Goal: Go to known website: Go to known website

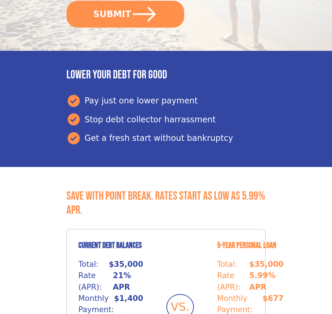
scroll to position [306, 0]
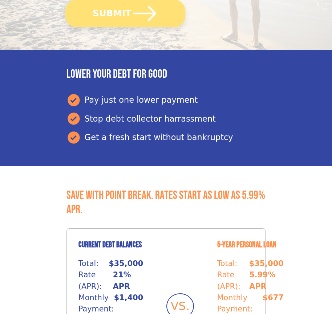
click at [125, 13] on button "SUBMIT" at bounding box center [125, 13] width 120 height 27
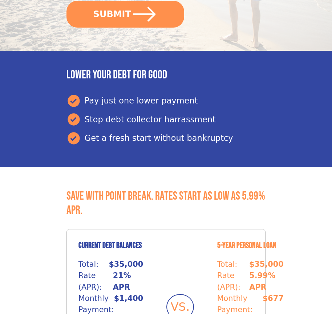
scroll to position [306, 0]
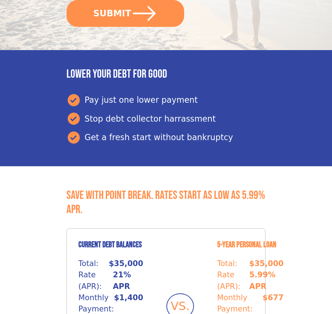
click at [125, 13] on button "SUBMIT" at bounding box center [125, 13] width 118 height 27
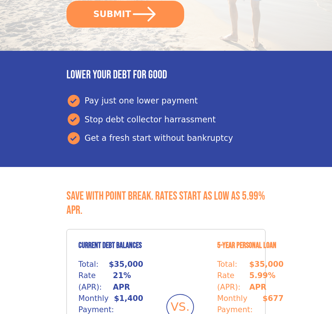
scroll to position [306, 0]
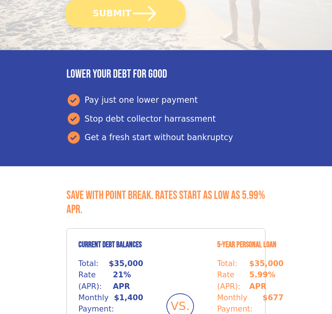
click at [125, 13] on button "SUBMIT" at bounding box center [125, 13] width 120 height 27
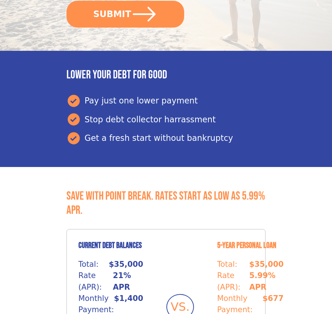
scroll to position [306, 0]
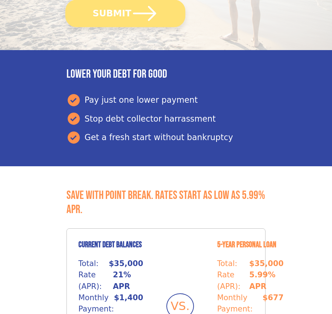
click at [125, 13] on button "SUBMIT" at bounding box center [125, 13] width 120 height 27
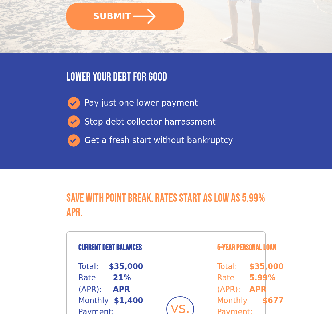
scroll to position [306, 0]
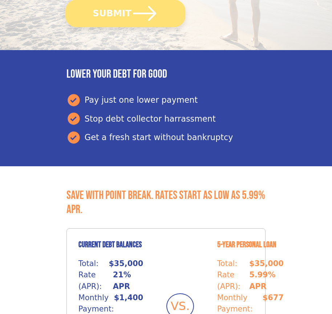
click at [125, 13] on button "SUBMIT" at bounding box center [125, 13] width 120 height 27
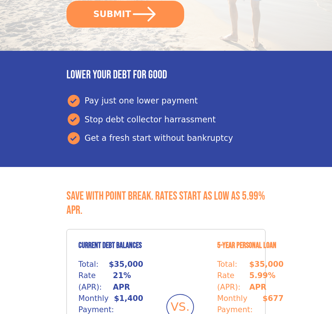
scroll to position [306, 0]
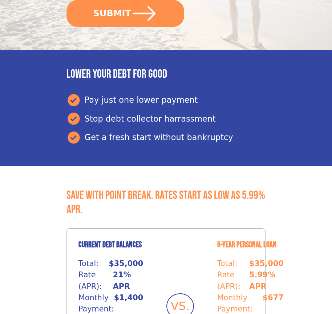
click at [125, 13] on button "SUBMIT" at bounding box center [125, 13] width 118 height 27
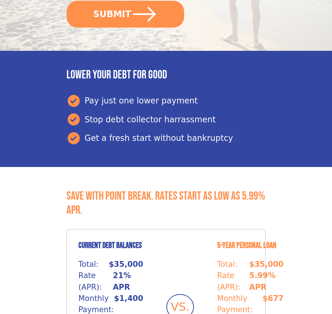
scroll to position [306, 0]
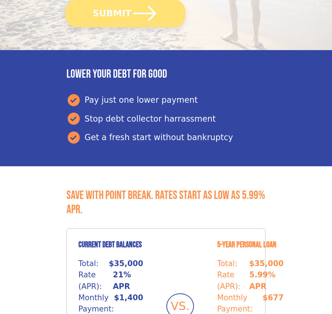
click at [125, 13] on button "SUBMIT" at bounding box center [125, 13] width 120 height 27
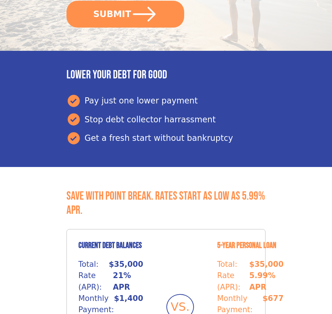
scroll to position [306, 0]
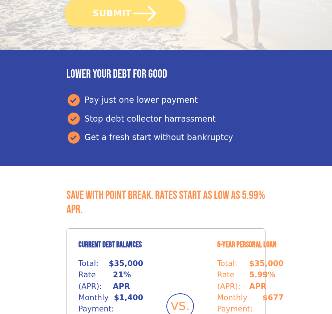
click at [125, 13] on button "SUBMIT" at bounding box center [125, 13] width 120 height 27
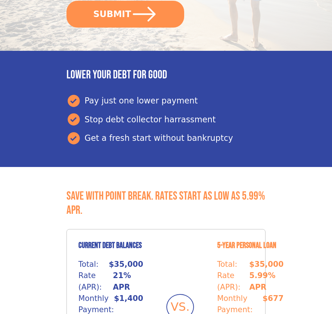
scroll to position [306, 0]
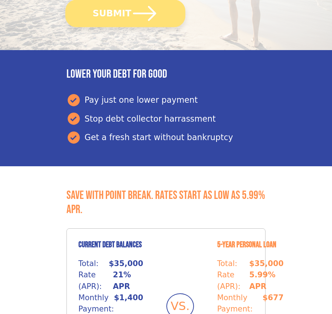
click at [125, 13] on button "SUBMIT" at bounding box center [125, 13] width 120 height 27
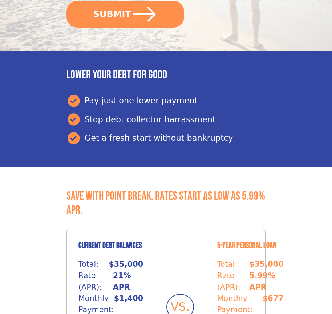
scroll to position [306, 0]
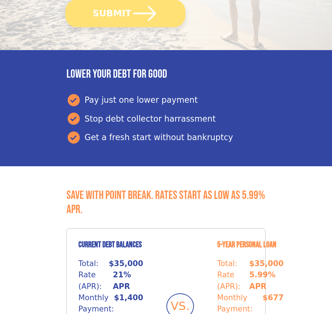
click at [125, 13] on button "SUBMIT" at bounding box center [125, 13] width 120 height 27
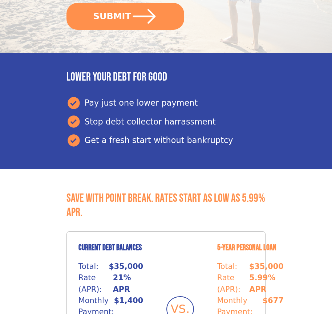
scroll to position [306, 0]
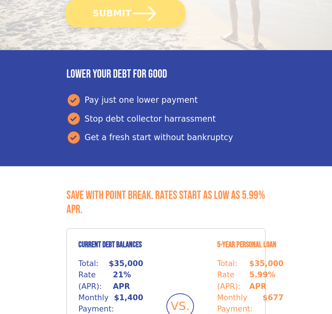
click at [125, 13] on button "SUBMIT" at bounding box center [125, 13] width 120 height 27
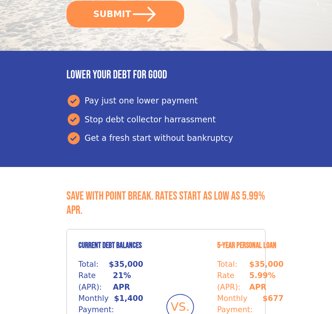
scroll to position [306, 0]
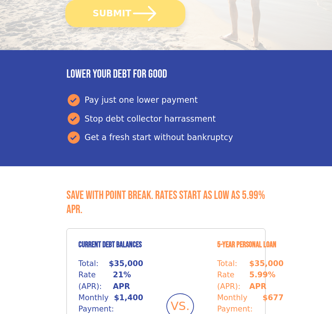
click at [125, 13] on button "SUBMIT" at bounding box center [125, 13] width 120 height 27
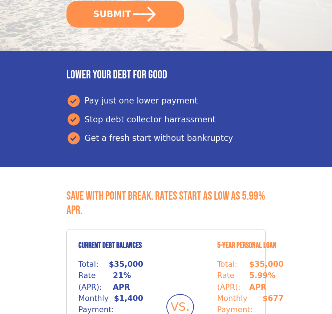
scroll to position [306, 0]
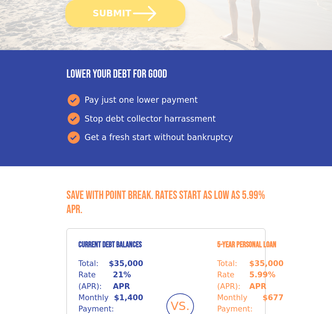
click at [125, 13] on button "SUBMIT" at bounding box center [125, 13] width 120 height 27
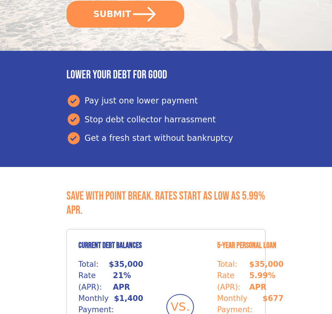
scroll to position [306, 0]
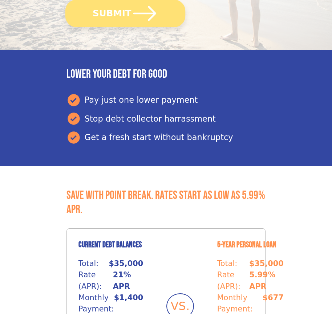
click at [125, 13] on button "SUBMIT" at bounding box center [125, 13] width 120 height 27
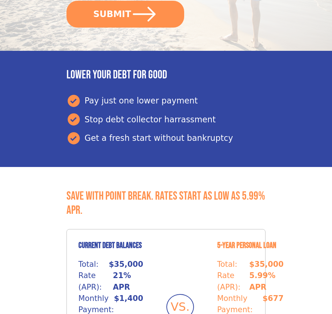
scroll to position [306, 0]
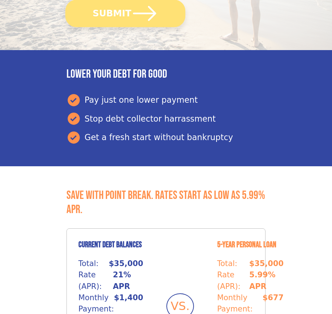
click at [125, 13] on button "SUBMIT" at bounding box center [125, 13] width 120 height 27
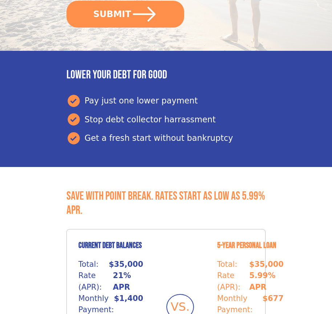
scroll to position [306, 0]
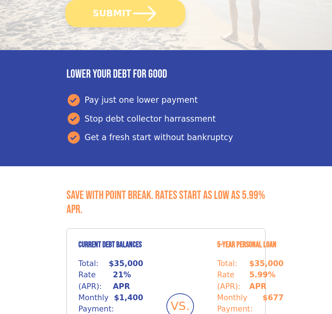
click at [125, 13] on button "SUBMIT" at bounding box center [125, 13] width 120 height 27
